Goal: Transaction & Acquisition: Purchase product/service

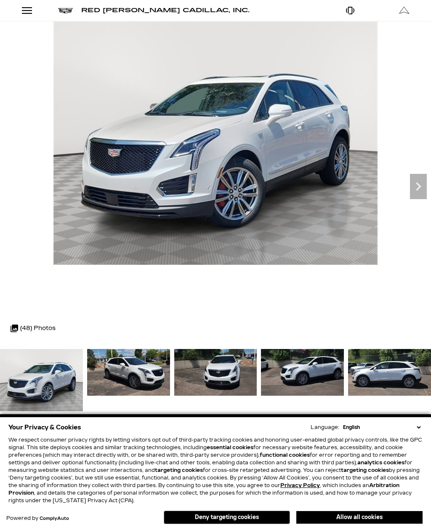
click at [419, 184] on icon "Next" at bounding box center [418, 186] width 17 height 17
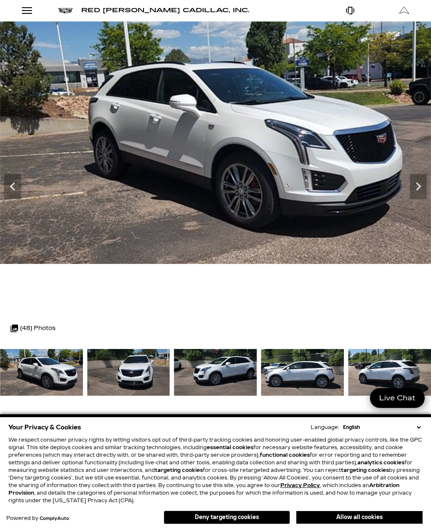
click at [415, 184] on icon "Next" at bounding box center [418, 186] width 17 height 17
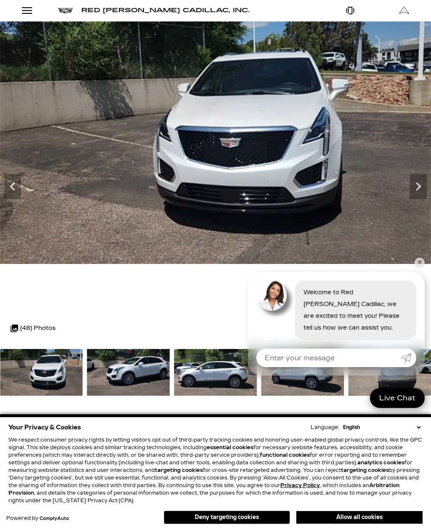
click at [418, 189] on icon "Next" at bounding box center [418, 186] width 5 height 8
click at [419, 188] on icon "Next" at bounding box center [418, 186] width 5 height 8
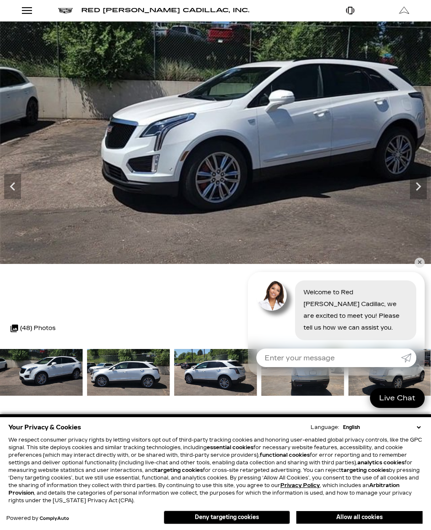
click at [416, 186] on icon "Next" at bounding box center [418, 186] width 17 height 17
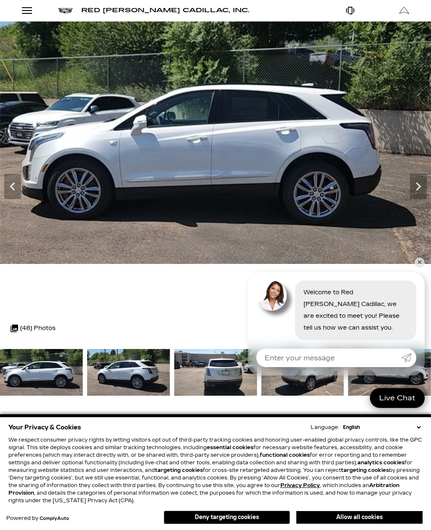
click at [416, 191] on icon "Next" at bounding box center [418, 186] width 17 height 17
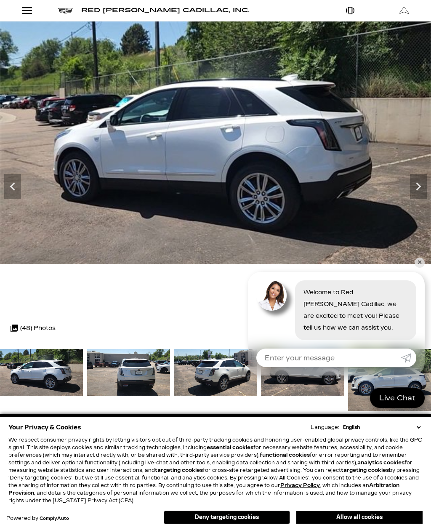
click at [417, 186] on icon "Next" at bounding box center [418, 186] width 17 height 17
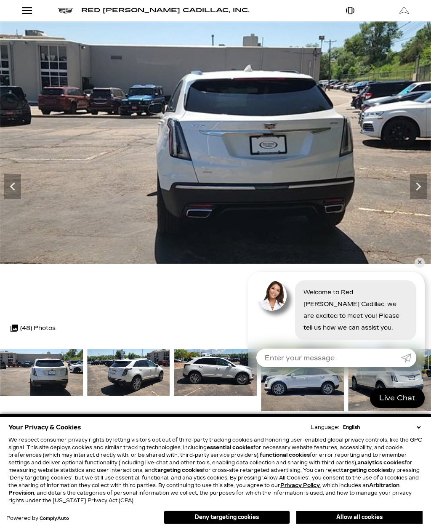
click at [418, 187] on icon "Next" at bounding box center [418, 186] width 17 height 17
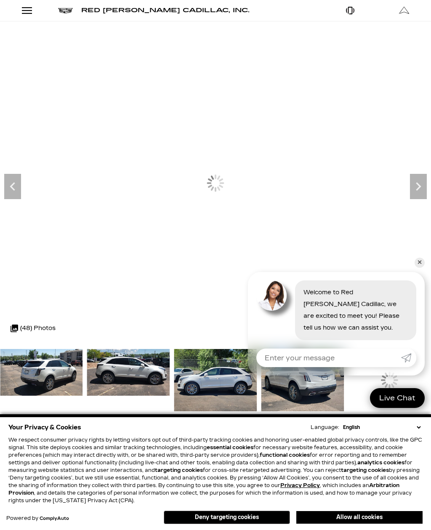
click at [417, 187] on icon "Next" at bounding box center [418, 186] width 17 height 17
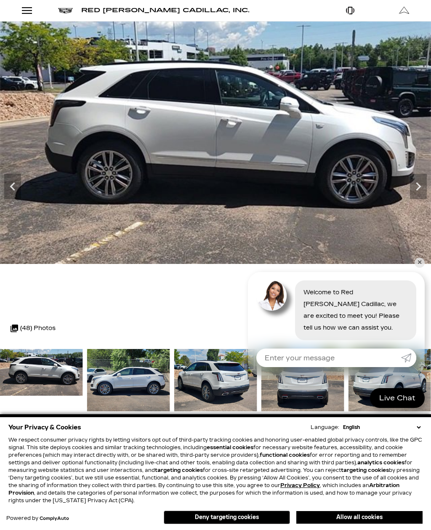
click at [419, 189] on icon "Next" at bounding box center [418, 186] width 17 height 17
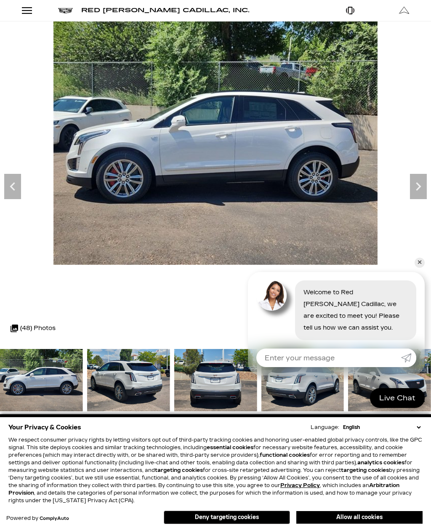
click at [417, 186] on icon "Next" at bounding box center [418, 186] width 17 height 17
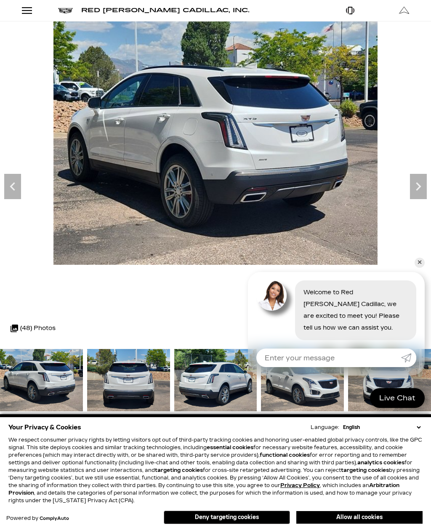
click at [417, 183] on icon "Next" at bounding box center [418, 186] width 5 height 8
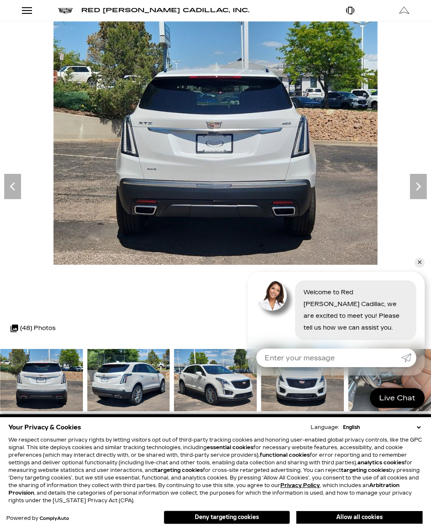
click at [420, 189] on icon "Next" at bounding box center [418, 186] width 17 height 17
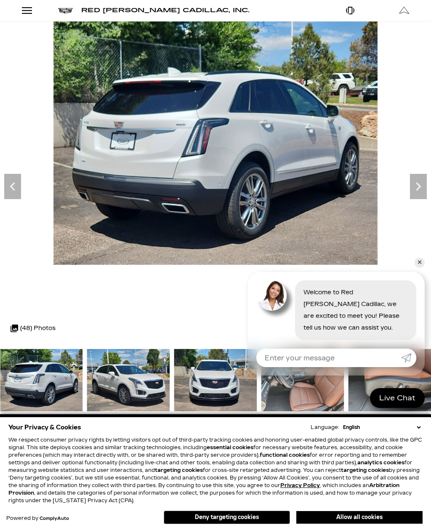
click at [418, 183] on icon "Next" at bounding box center [418, 186] width 17 height 17
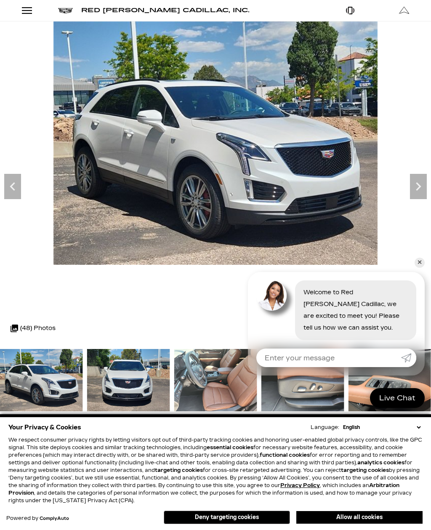
click at [419, 186] on icon "Next" at bounding box center [418, 186] width 17 height 17
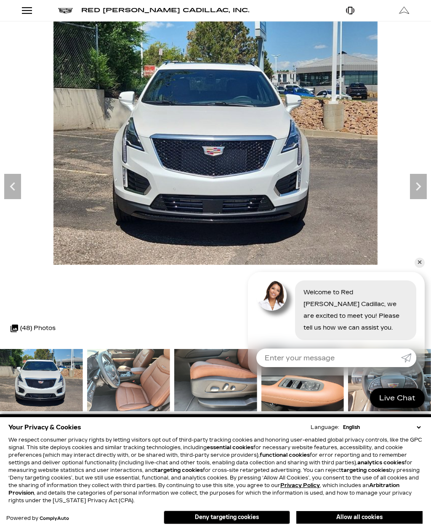
click at [416, 182] on icon "Next" at bounding box center [418, 186] width 17 height 17
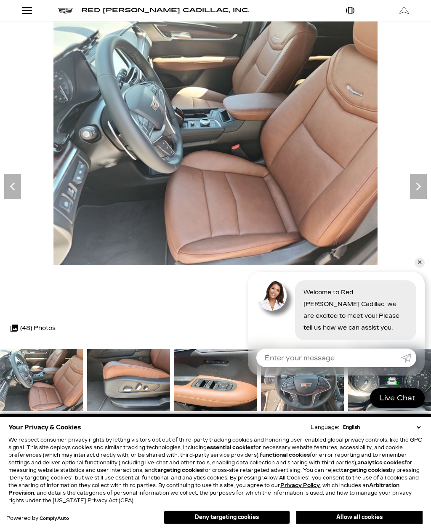
click at [421, 190] on icon "Next" at bounding box center [418, 186] width 17 height 17
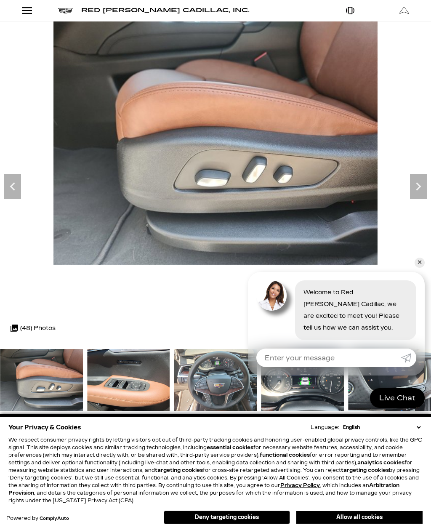
click at [418, 187] on icon "Next" at bounding box center [418, 186] width 5 height 8
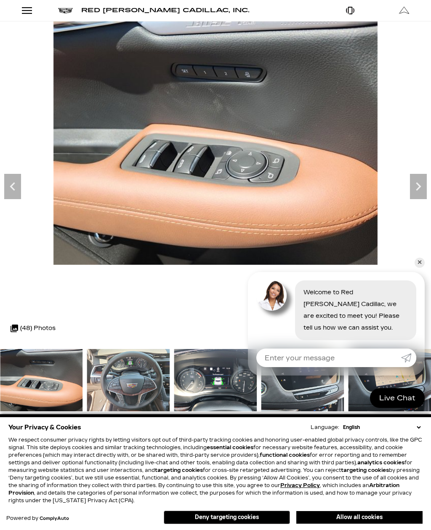
click at [415, 180] on icon "Next" at bounding box center [418, 186] width 17 height 17
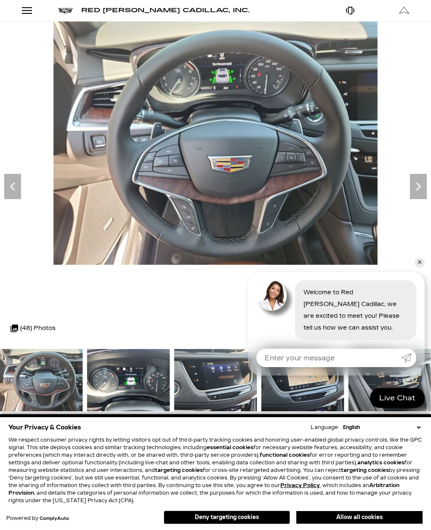
click at [417, 184] on icon "Next" at bounding box center [418, 186] width 17 height 17
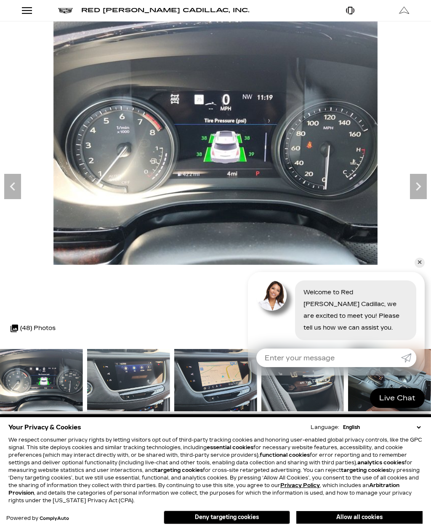
click at [415, 185] on icon "Next" at bounding box center [418, 186] width 17 height 17
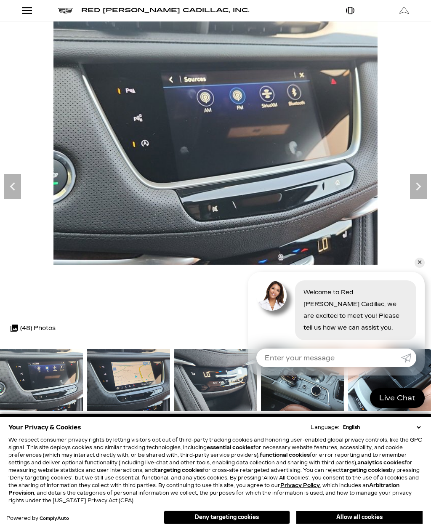
click at [413, 192] on icon "Next" at bounding box center [418, 186] width 17 height 17
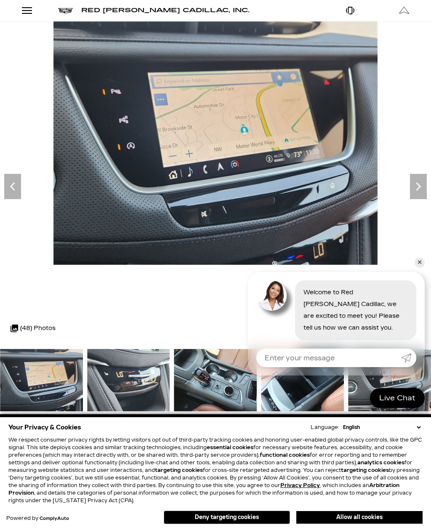
click at [419, 191] on icon "Next" at bounding box center [418, 186] width 17 height 17
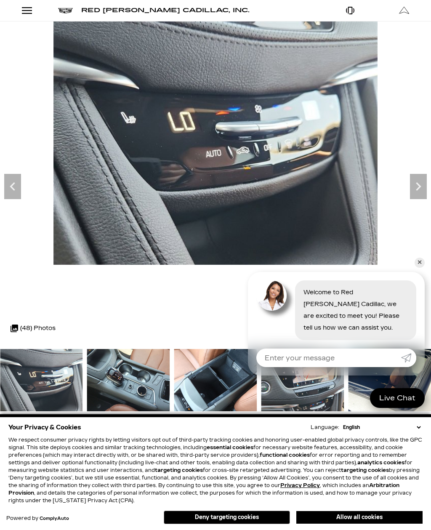
click at [414, 189] on icon "Next" at bounding box center [418, 186] width 17 height 17
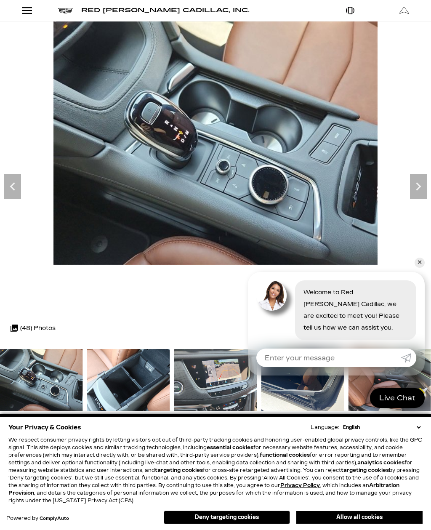
click at [419, 185] on icon "Next" at bounding box center [418, 186] width 5 height 8
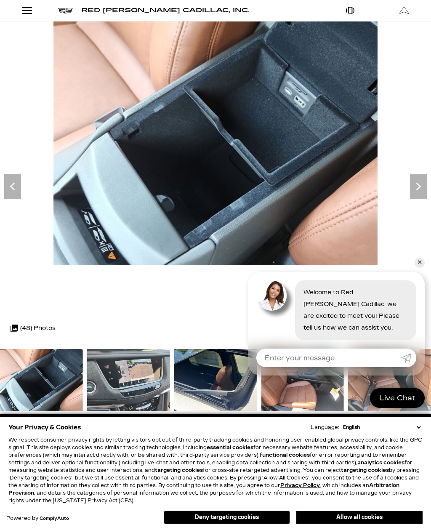
click at [412, 186] on icon "Next" at bounding box center [418, 186] width 17 height 17
